Goal: Task Accomplishment & Management: Manage account settings

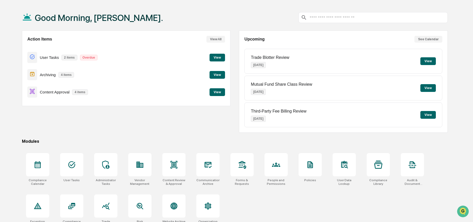
scroll to position [28, 0]
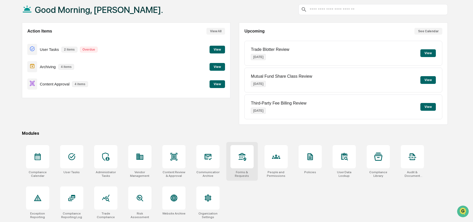
click at [246, 161] on div at bounding box center [241, 156] width 23 height 23
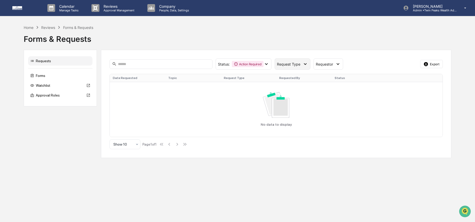
click at [292, 68] on div "Request Type" at bounding box center [293, 63] width 36 height 11
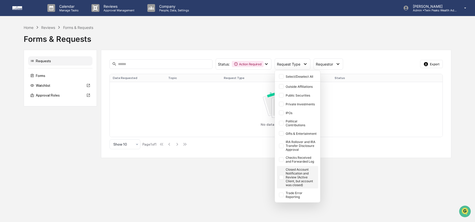
click at [291, 180] on div "Closed Account Notification and Review (Active Client, but account was closed)" at bounding box center [301, 176] width 31 height 19
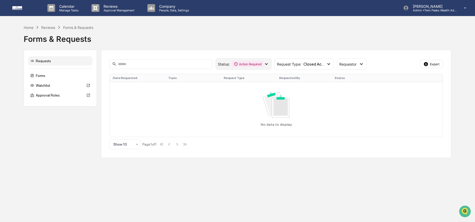
click at [268, 65] on icon at bounding box center [267, 64] width 6 height 6
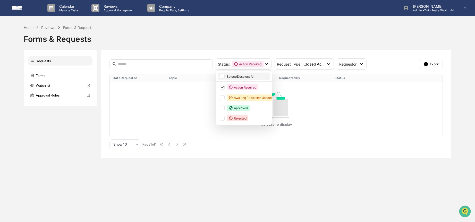
click at [261, 77] on div "Select/Deselect All" at bounding box center [248, 77] width 42 height 4
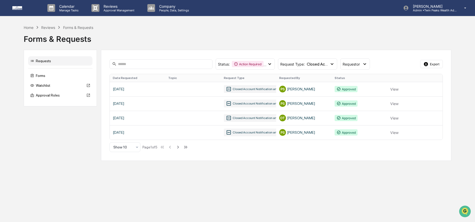
click at [309, 38] on div "Forms & Requests" at bounding box center [238, 36] width 428 height 13
click at [110, 41] on div "Forms & Requests" at bounding box center [238, 36] width 428 height 13
click at [48, 28] on div "Reviews" at bounding box center [48, 27] width 14 height 4
drag, startPoint x: 45, startPoint y: 43, endPoint x: 32, endPoint y: 33, distance: 16.5
click at [45, 43] on div "Forms & Requests" at bounding box center [238, 36] width 428 height 13
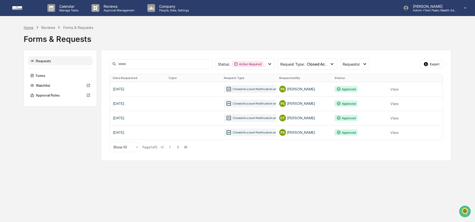
click at [25, 27] on div "Home" at bounding box center [29, 27] width 10 height 4
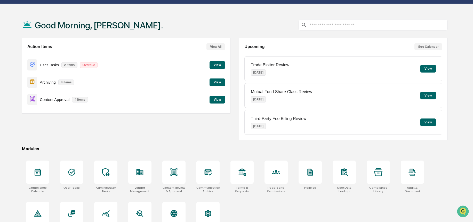
scroll to position [25, 0]
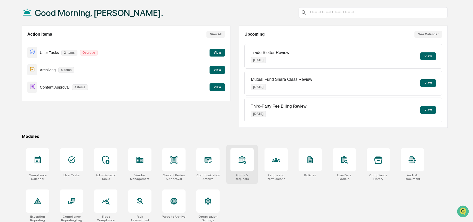
click at [238, 157] on icon at bounding box center [242, 159] width 8 height 8
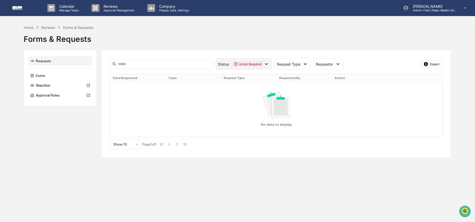
click at [249, 67] on div "Action Required" at bounding box center [247, 64] width 31 height 6
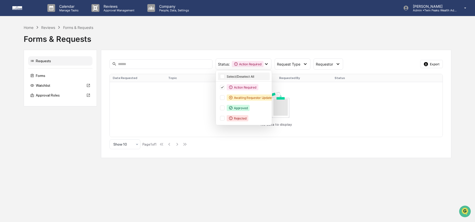
click at [249, 76] on div "Select/Deselect All" at bounding box center [248, 77] width 42 height 4
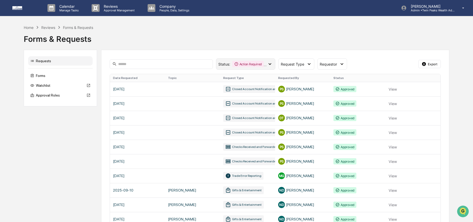
click at [254, 67] on div "Status : Action Required Awaiting Requestor Updates Approved Rejected" at bounding box center [245, 63] width 59 height 11
click at [302, 65] on span "Request Type" at bounding box center [291, 64] width 23 height 4
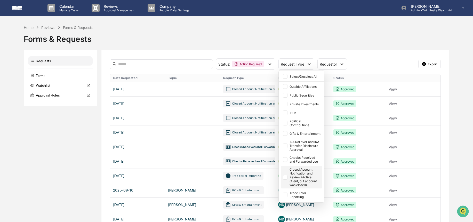
click at [310, 177] on div "Closed Account Notification and Review (Active Client, but account was closed)" at bounding box center [304, 176] width 31 height 19
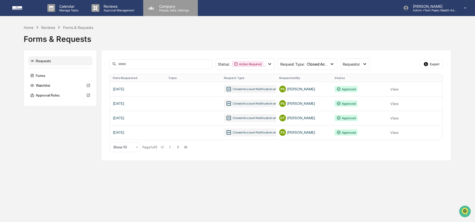
click at [167, 7] on p "Company" at bounding box center [173, 6] width 37 height 4
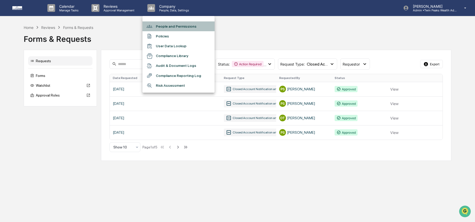
click at [172, 27] on li "People and Permissions" at bounding box center [179, 26] width 72 height 10
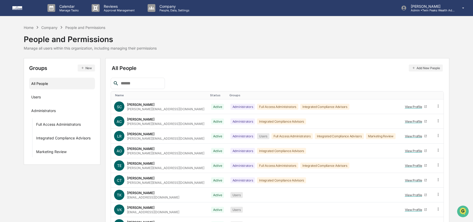
click at [159, 82] on input "text" at bounding box center [141, 83] width 44 height 7
type input "******"
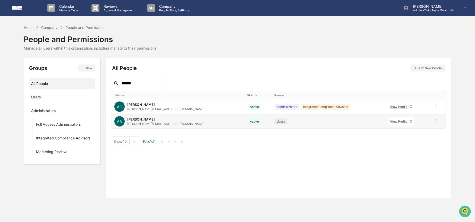
click at [435, 120] on icon at bounding box center [436, 120] width 5 height 5
click at [430, 129] on div "Groups & Permissions" at bounding box center [413, 129] width 43 height 6
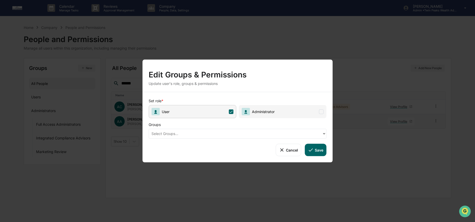
click at [285, 132] on div at bounding box center [236, 133] width 168 height 6
click at [288, 155] on button "Cancel" at bounding box center [289, 150] width 26 height 12
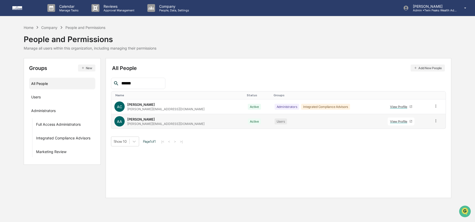
click at [84, 69] on icon "button" at bounding box center [83, 68] width 4 height 4
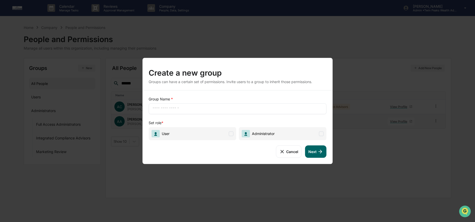
click at [168, 109] on input "text" at bounding box center [238, 108] width 170 height 5
type input "**********"
click at [217, 133] on span "User" at bounding box center [193, 133] width 88 height 13
click at [314, 148] on button "Next" at bounding box center [315, 151] width 21 height 12
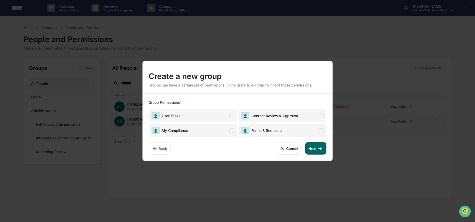
click at [214, 129] on span "My Compliance" at bounding box center [193, 130] width 88 height 13
click at [280, 128] on span "Forms & Requests" at bounding box center [266, 130] width 32 height 4
click at [318, 130] on span "Forms & Requests" at bounding box center [282, 130] width 88 height 13
click at [320, 151] on icon at bounding box center [321, 148] width 6 height 6
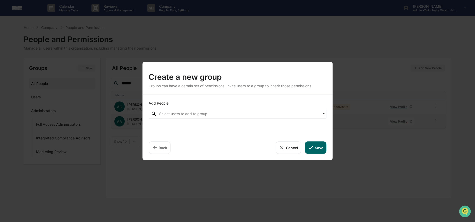
click at [281, 117] on div "Select users to add to group" at bounding box center [239, 114] width 160 height 6
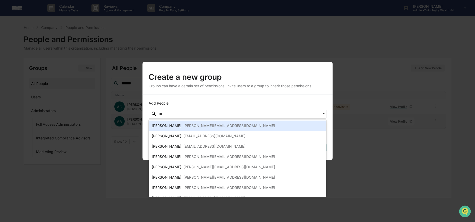
type input "***"
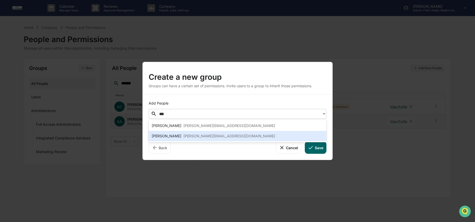
click at [243, 136] on div "Ashley Arinez ashley@twinpeakswealthadvisors.com" at bounding box center [238, 136] width 172 height 6
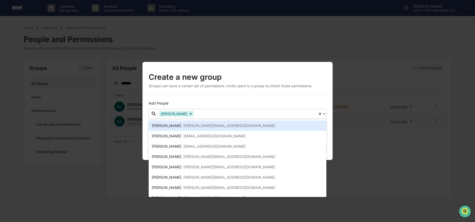
click at [289, 96] on div "Add People option Ashley Arinez, selected. Lindsay Rider, 1 of 15. 15 results a…" at bounding box center [238, 126] width 190 height 65
click at [322, 99] on div "Add People option Ashley Arinez, selected. Lindsay Rider, 1 of 15. 15 results a…" at bounding box center [238, 126] width 190 height 65
click at [333, 138] on div "Create a new group Groups can have a certain set of permissions. Invite users t…" at bounding box center [237, 111] width 475 height 222
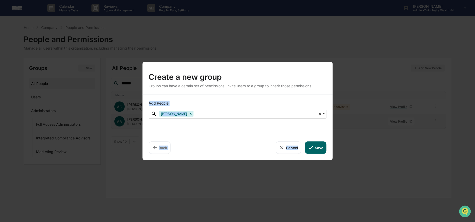
click at [321, 114] on icon at bounding box center [320, 113] width 2 height 2
click at [274, 117] on div "Select users to add to group" at bounding box center [239, 114] width 160 height 6
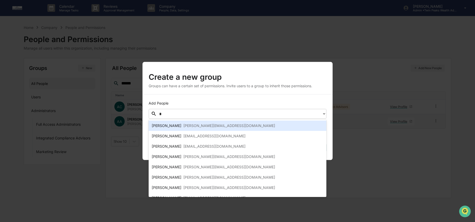
type input "**"
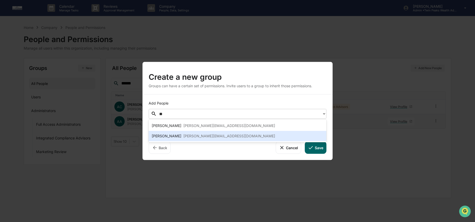
click at [248, 134] on div "Ashley Arinez ashley@twinpeakswealthadvisors.com" at bounding box center [238, 136] width 172 height 6
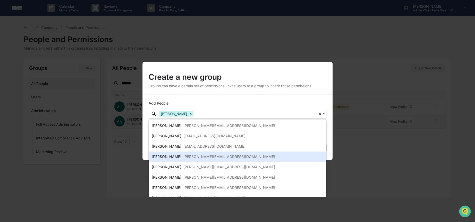
click at [329, 156] on div "Add People option Ashley Arinez, selected. Brian Nguyen, 4 of 15. 15 results av…" at bounding box center [238, 126] width 190 height 65
click at [343, 151] on div "Create a new group Groups can have a certain set of permissions. Invite users t…" at bounding box center [237, 111] width 475 height 222
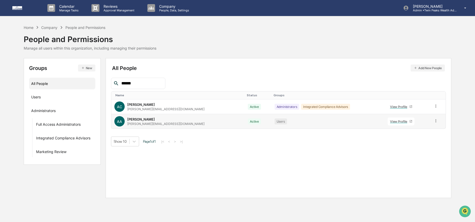
click at [435, 120] on icon at bounding box center [436, 120] width 5 height 5
click at [432, 130] on div "Groups & Permissions" at bounding box center [413, 129] width 43 height 6
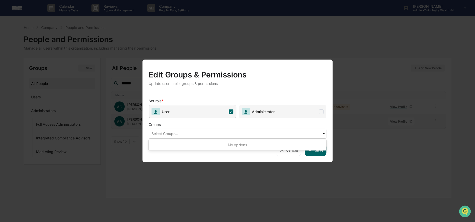
click at [239, 134] on div at bounding box center [236, 133] width 168 height 6
click at [228, 115] on span "User" at bounding box center [193, 111] width 88 height 13
drag, startPoint x: 291, startPoint y: 150, endPoint x: 227, endPoint y: 144, distance: 63.6
click at [291, 150] on button "Cancel" at bounding box center [289, 150] width 26 height 12
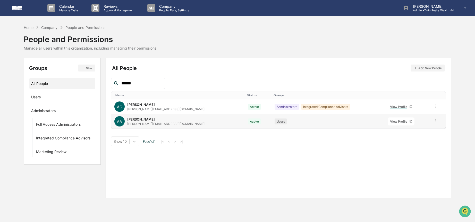
click at [86, 70] on button "New" at bounding box center [86, 67] width 17 height 7
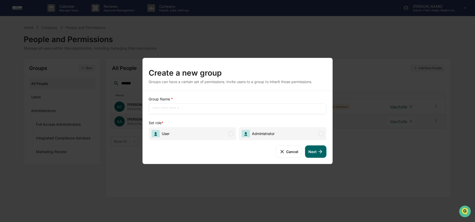
click at [209, 111] on input "text" at bounding box center [238, 108] width 170 height 5
type input "**********"
click at [193, 134] on span "User" at bounding box center [193, 133] width 88 height 13
click at [316, 149] on button "Next" at bounding box center [315, 151] width 21 height 12
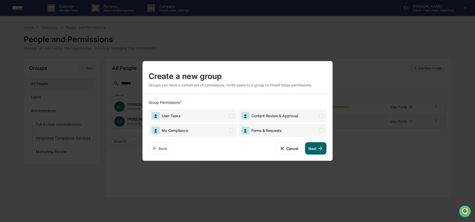
click at [220, 130] on span "My Compliance" at bounding box center [193, 130] width 88 height 13
click at [271, 132] on span "Forms & Requests" at bounding box center [266, 130] width 32 height 4
click at [322, 144] on button "Next" at bounding box center [315, 148] width 21 height 12
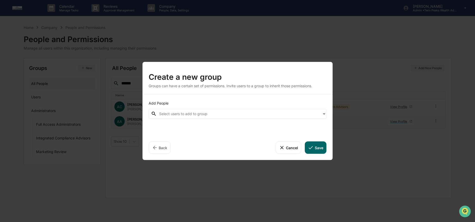
click at [318, 146] on button "Save" at bounding box center [315, 147] width 21 height 12
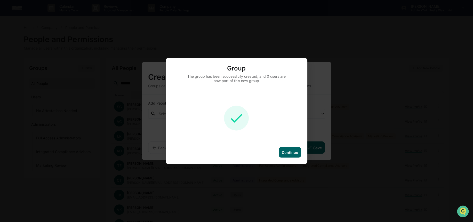
click at [295, 154] on div "Continue" at bounding box center [290, 152] width 16 height 4
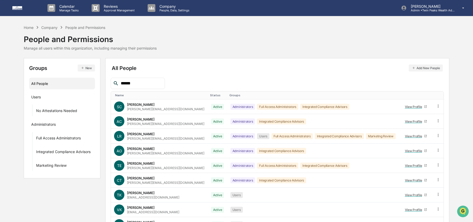
click at [140, 85] on input "******" at bounding box center [141, 83] width 44 height 7
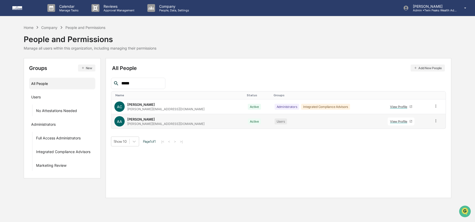
type input "*****"
click at [435, 123] on div at bounding box center [436, 121] width 5 height 6
click at [431, 131] on div "Groups & Permissions" at bounding box center [413, 129] width 43 height 6
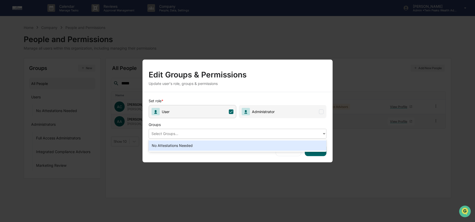
click at [219, 132] on div at bounding box center [236, 133] width 168 height 6
click at [219, 142] on div "No Attestations Needed" at bounding box center [238, 145] width 178 height 10
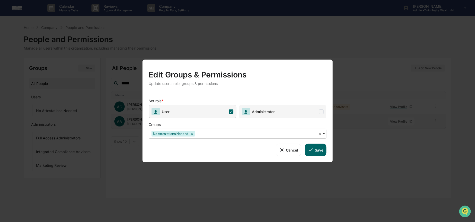
click at [320, 150] on button "Save" at bounding box center [315, 150] width 21 height 12
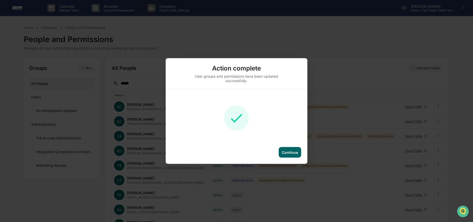
click at [286, 152] on div "Continue" at bounding box center [290, 152] width 16 height 4
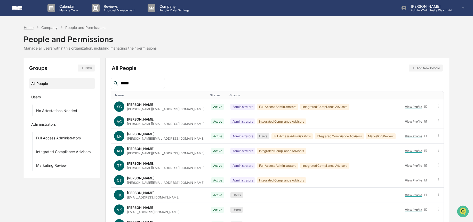
click at [31, 28] on div "Home" at bounding box center [29, 27] width 10 height 4
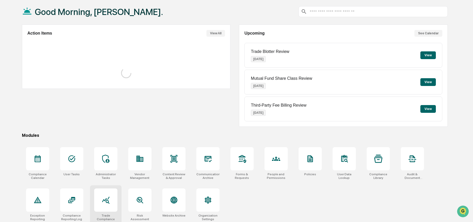
scroll to position [29, 0]
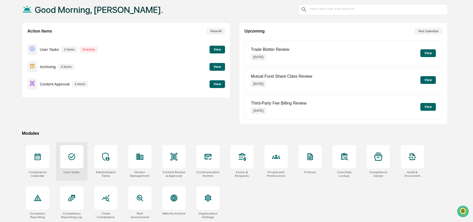
click at [69, 164] on div at bounding box center [71, 156] width 23 height 23
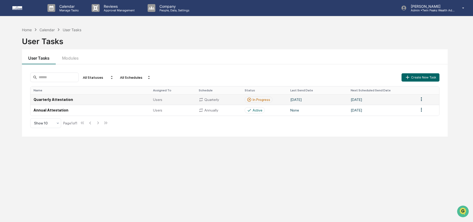
click at [410, 101] on td "March 1, 2026" at bounding box center [381, 99] width 68 height 11
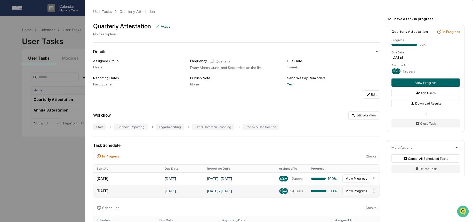
click at [348, 193] on button "View Progress" at bounding box center [356, 191] width 28 height 8
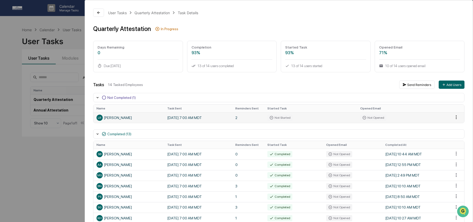
click at [453, 116] on html "Calendar Manage Tasks Reviews Approval Management Company People, Data, Setting…" at bounding box center [236, 111] width 473 height 222
click at [456, 129] on div "Close Task" at bounding box center [453, 126] width 39 height 8
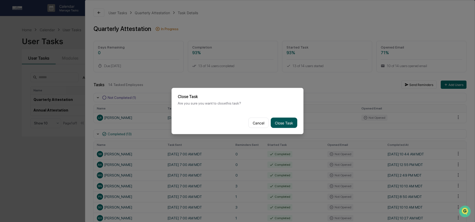
click at [292, 124] on button "Close Task" at bounding box center [284, 123] width 27 height 10
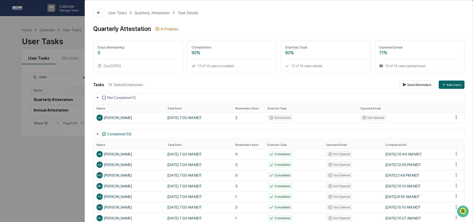
click at [57, 158] on div "User Tasks Quarterly Attestation Task Details Quarterly Attestation In Progress…" at bounding box center [236, 111] width 473 height 222
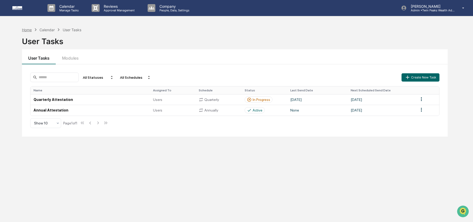
click at [27, 30] on div "Home" at bounding box center [27, 30] width 10 height 4
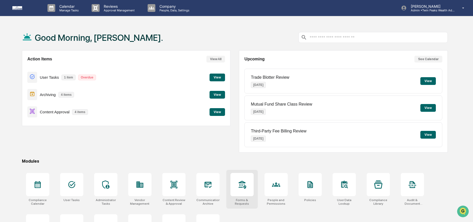
click at [248, 192] on div at bounding box center [241, 184] width 23 height 23
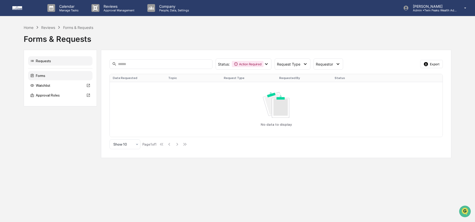
click at [60, 75] on div "Forms" at bounding box center [60, 75] width 64 height 9
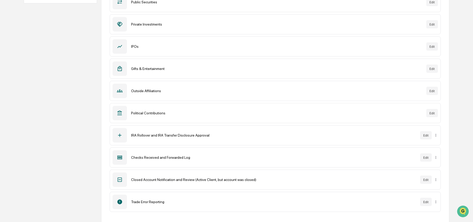
scroll to position [103, 0]
click at [424, 180] on button "Edit" at bounding box center [426, 179] width 12 height 8
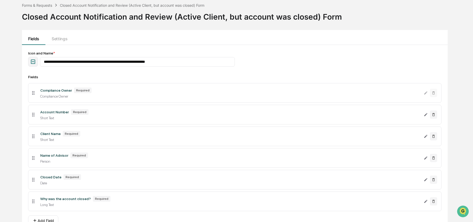
scroll to position [54, 0]
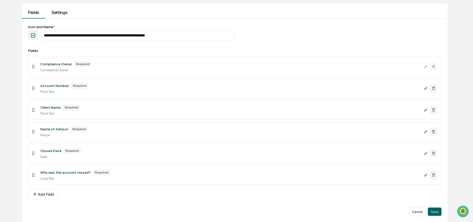
click at [58, 9] on button "Settings" at bounding box center [59, 11] width 28 height 15
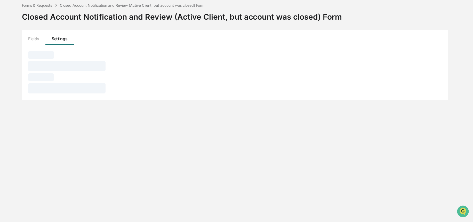
scroll to position [24, 0]
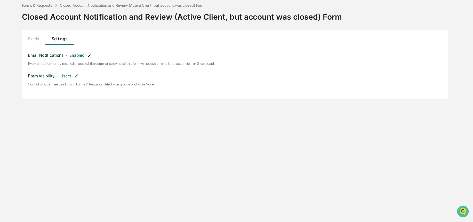
click at [90, 54] on icon at bounding box center [90, 55] width 4 height 4
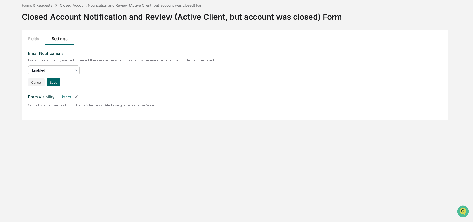
click at [75, 70] on icon at bounding box center [76, 70] width 4 height 4
click at [90, 70] on div "Email Notifications Every time a form entry is edited or created, the complianc…" at bounding box center [234, 68] width 413 height 35
click at [35, 84] on button "Cancel" at bounding box center [36, 82] width 16 height 8
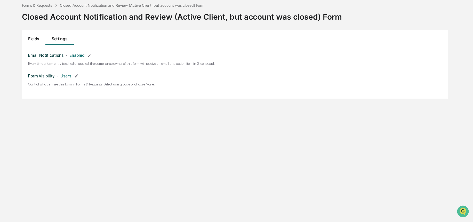
click at [34, 41] on button "Fields" at bounding box center [33, 37] width 23 height 15
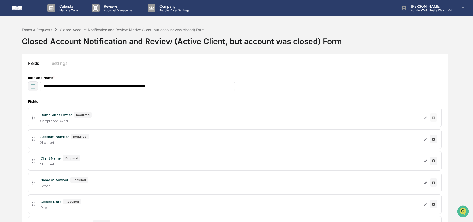
click at [203, 60] on div "Fields Settings" at bounding box center [234, 61] width 425 height 15
click at [48, 30] on div "Forms & Requests" at bounding box center [37, 30] width 30 height 4
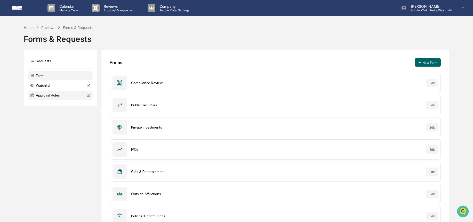
click at [65, 97] on div "Approval Roles" at bounding box center [60, 94] width 64 height 9
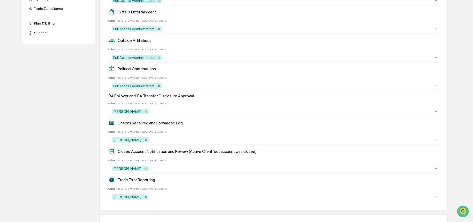
scroll to position [185, 0]
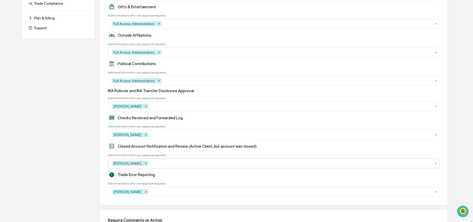
click at [171, 166] on div at bounding box center [290, 163] width 281 height 5
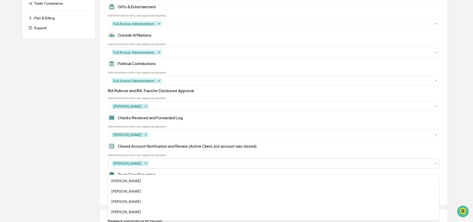
click at [178, 166] on div at bounding box center [290, 163] width 281 height 5
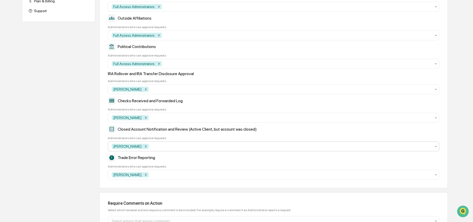
scroll to position [233, 0]
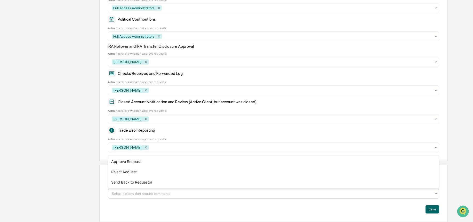
click at [218, 194] on div at bounding box center [271, 193] width 319 height 5
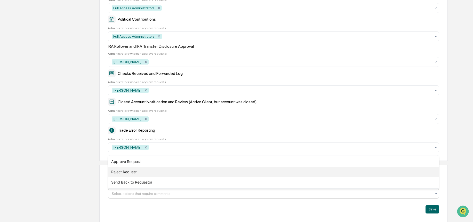
click at [207, 173] on div "Reject Request" at bounding box center [273, 172] width 330 height 10
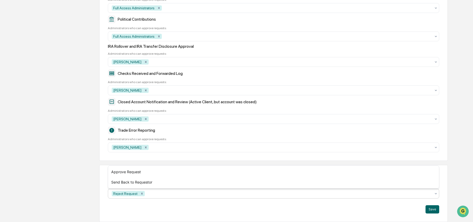
click at [269, 210] on div "Save" at bounding box center [273, 209] width 331 height 8
click at [431, 213] on button "Save" at bounding box center [432, 209] width 14 height 8
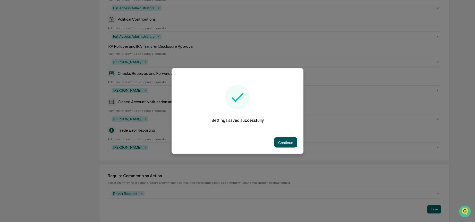
click at [293, 141] on button "Continue" at bounding box center [285, 142] width 23 height 10
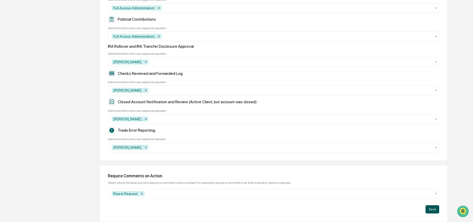
click at [435, 210] on button "Save" at bounding box center [432, 209] width 14 height 8
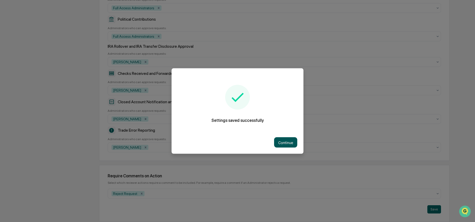
click at [286, 146] on button "Continue" at bounding box center [285, 142] width 23 height 10
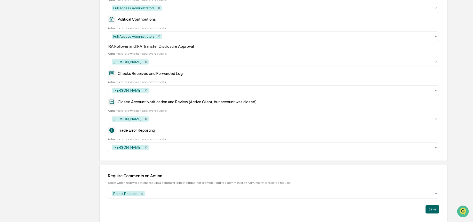
scroll to position [0, 0]
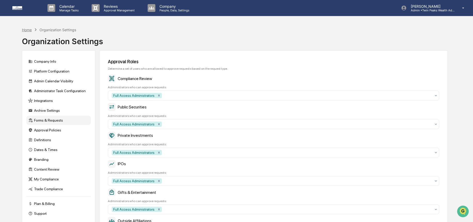
click at [31, 30] on div "Home" at bounding box center [27, 30] width 10 height 4
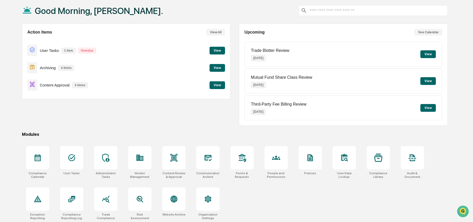
scroll to position [29, 0]
